Goal: Information Seeking & Learning: Learn about a topic

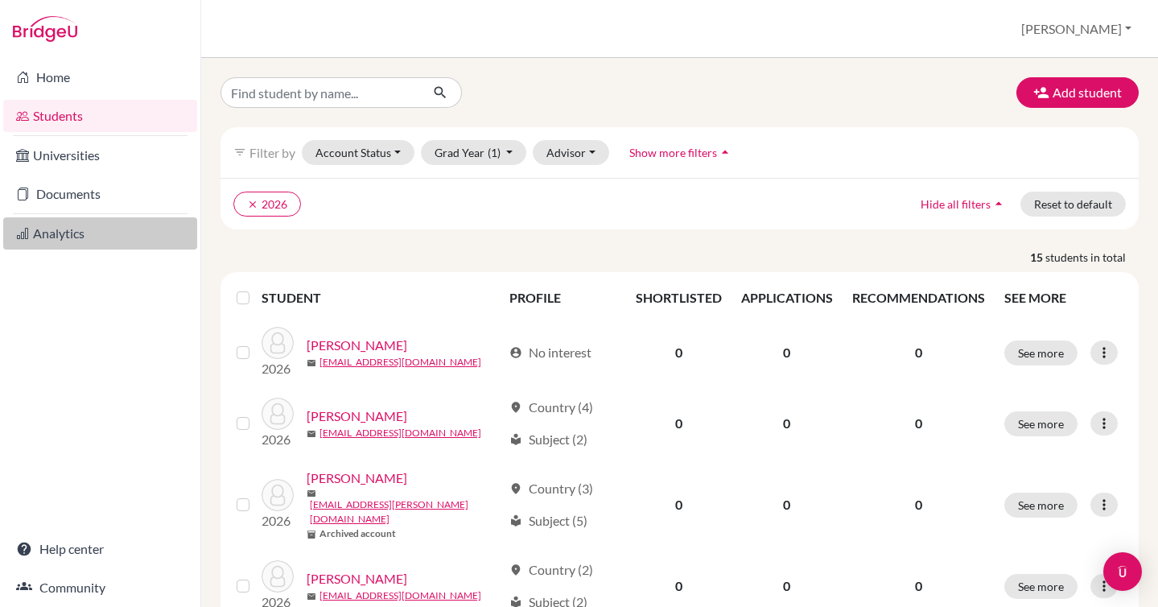
click at [60, 227] on link "Analytics" at bounding box center [100, 233] width 194 height 32
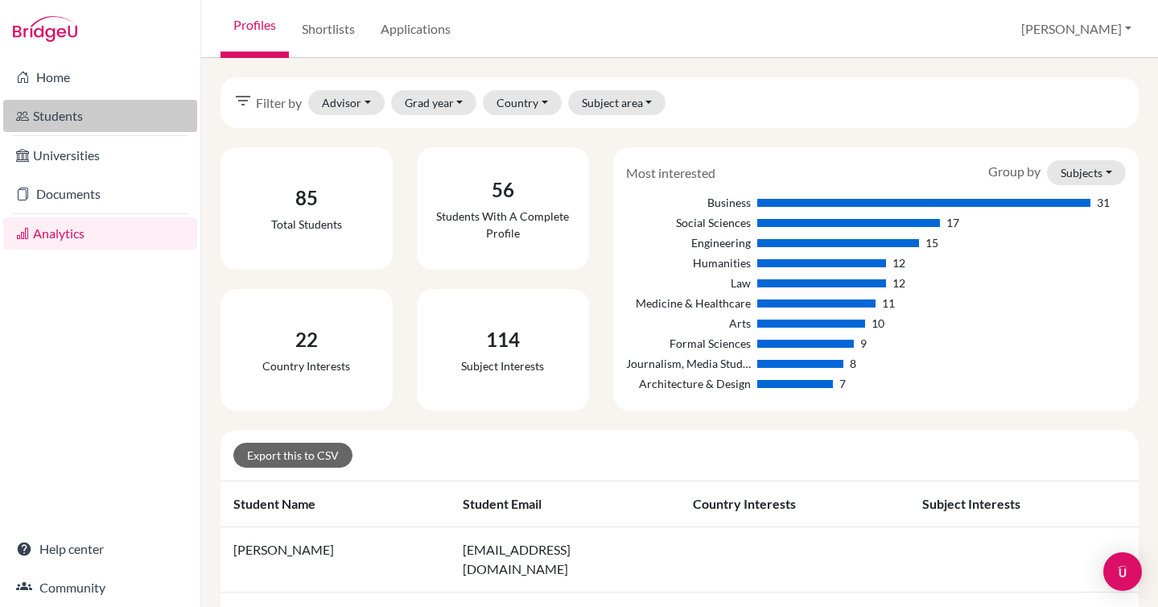
click at [67, 113] on link "Students" at bounding box center [100, 116] width 194 height 32
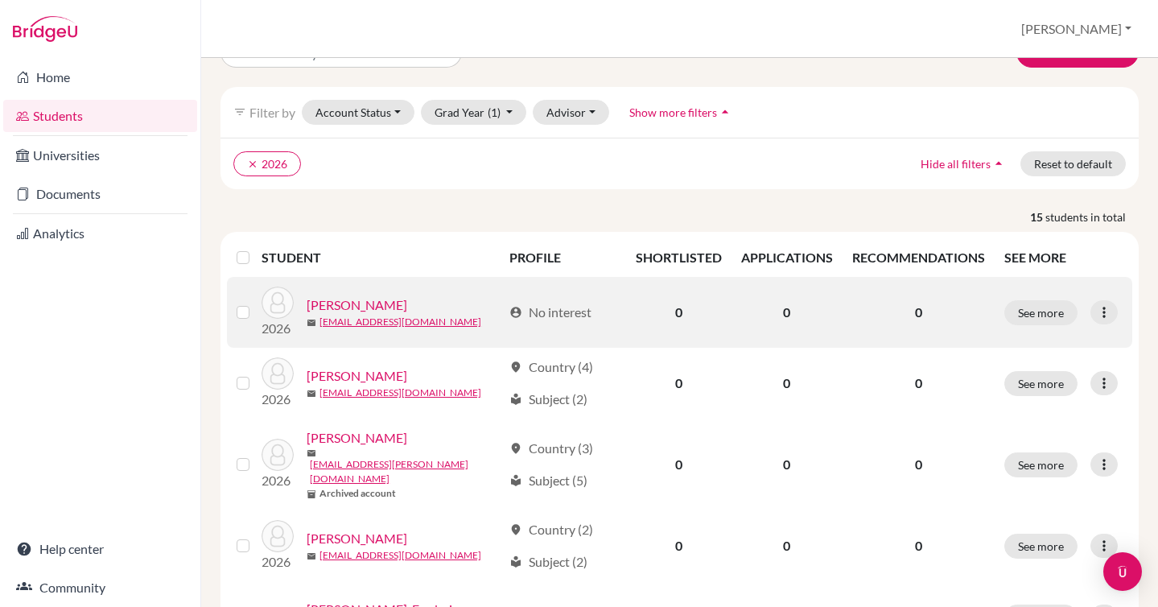
scroll to position [48, 0]
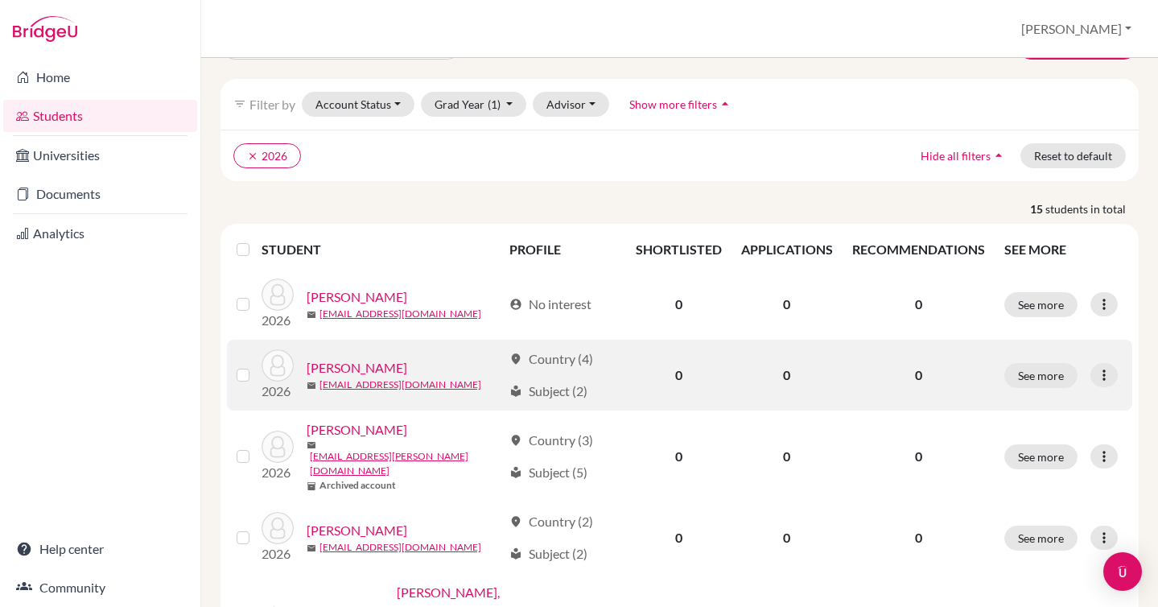
click at [356, 365] on link "[PERSON_NAME]" at bounding box center [357, 367] width 101 height 19
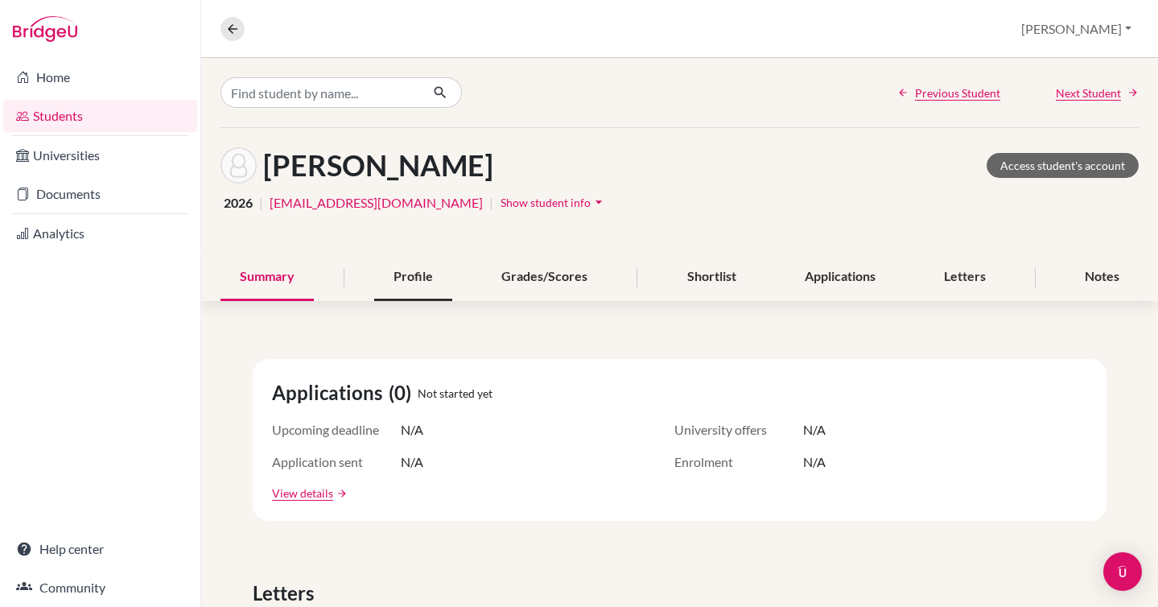
click at [378, 275] on div "Profile" at bounding box center [413, 276] width 78 height 47
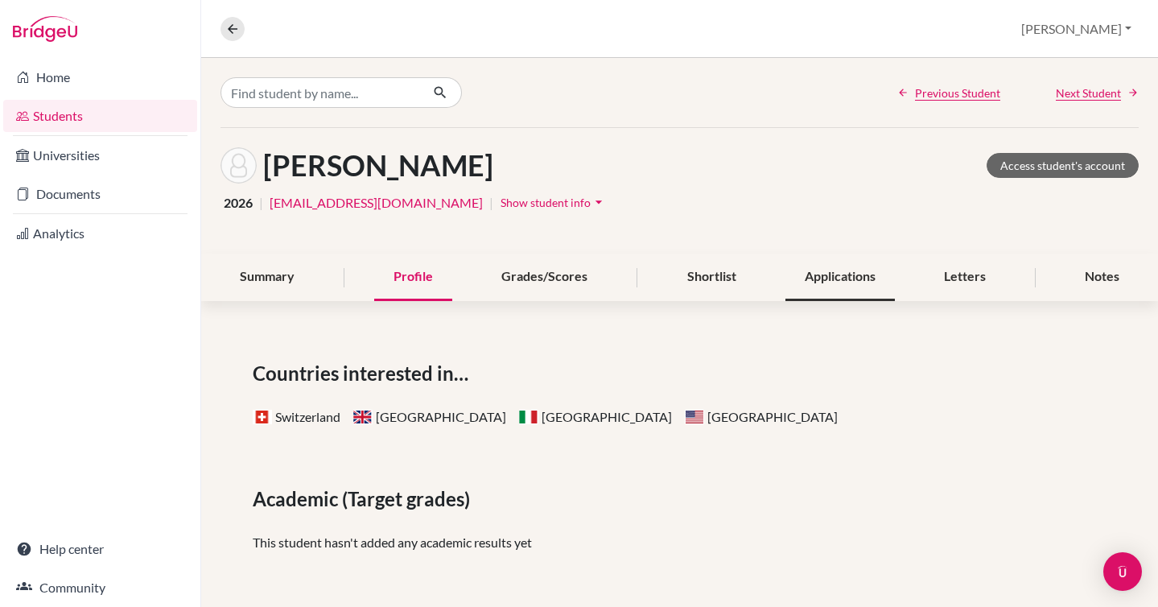
click at [839, 270] on div "Applications" at bounding box center [839, 276] width 109 height 47
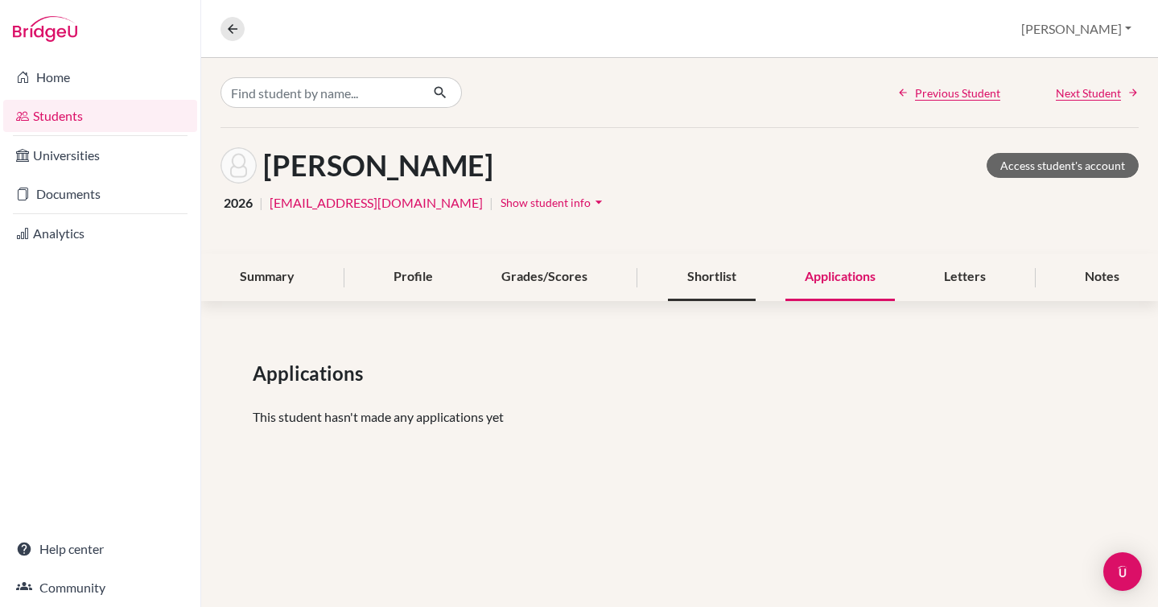
click at [715, 271] on div "Shortlist" at bounding box center [712, 276] width 88 height 47
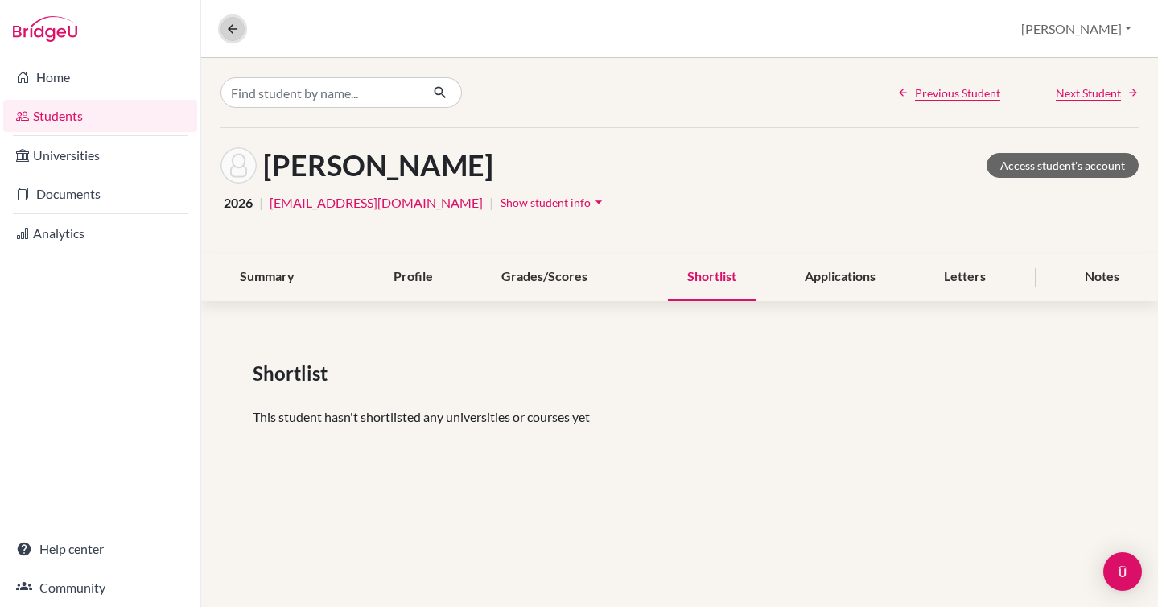
click at [231, 23] on icon at bounding box center [232, 29] width 14 height 14
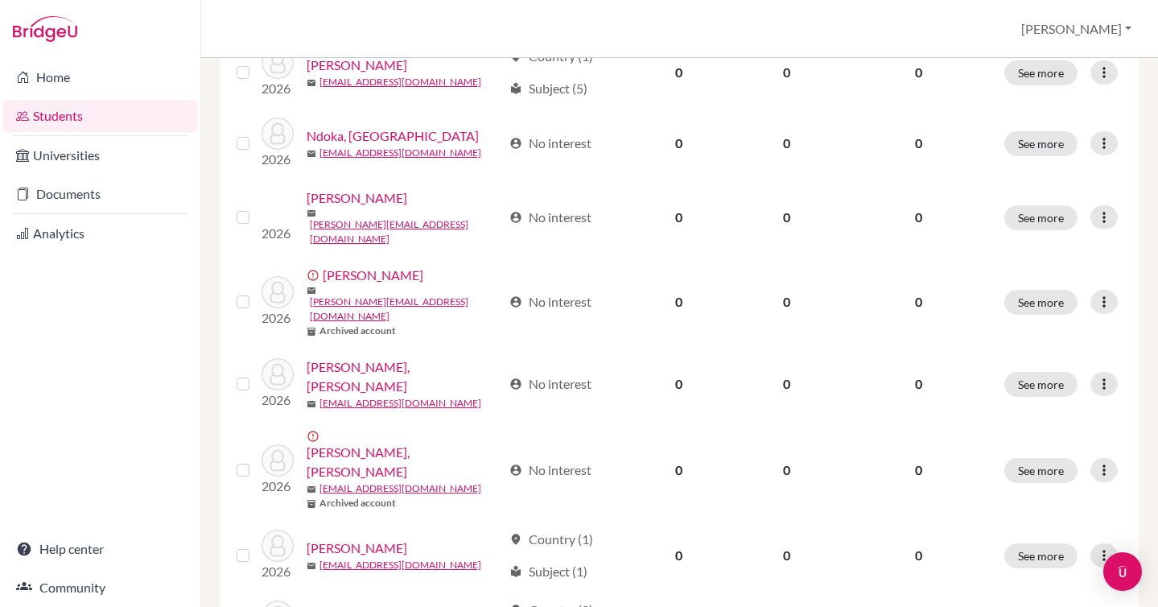
scroll to position [818, 0]
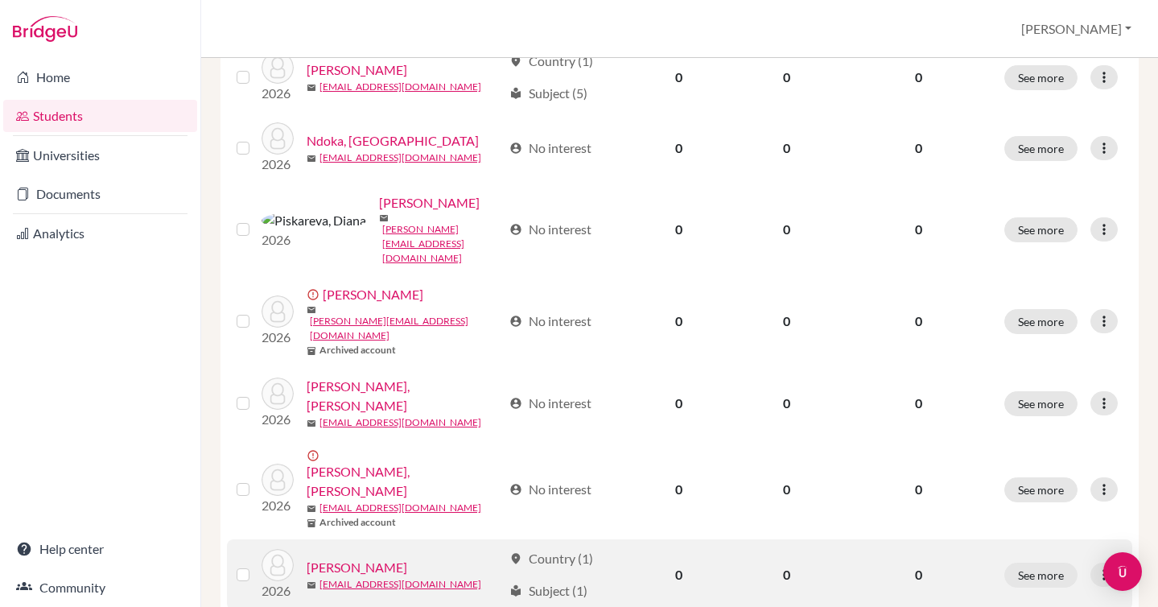
click at [332, 558] on link "[PERSON_NAME]" at bounding box center [357, 567] width 101 height 19
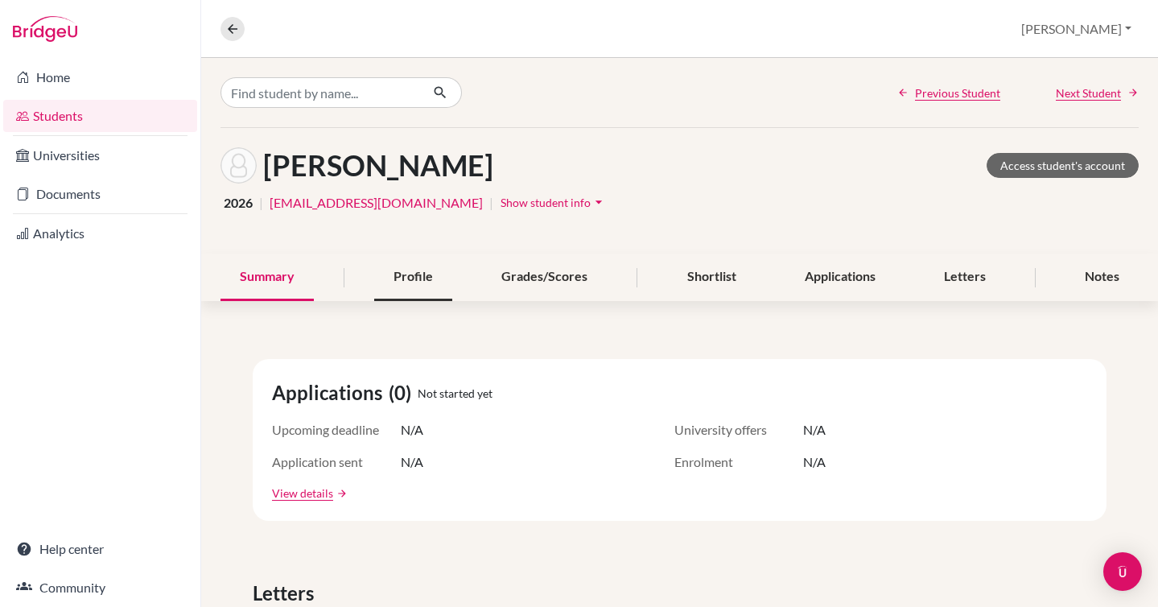
click at [406, 284] on div "Profile" at bounding box center [413, 276] width 78 height 47
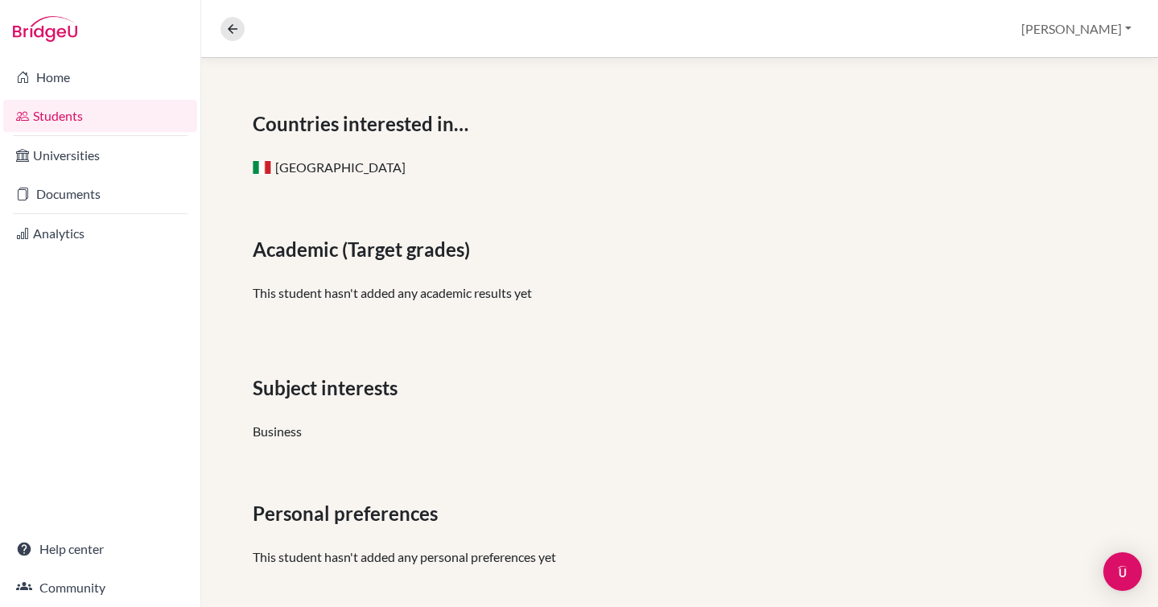
scroll to position [261, 0]
